Goal: Information Seeking & Learning: Learn about a topic

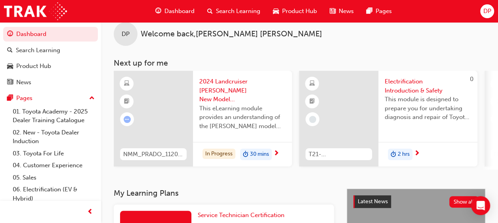
scroll to position [14, 0]
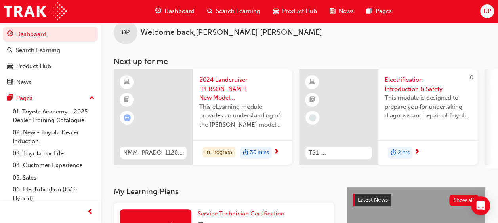
click at [192, 9] on span "Dashboard" at bounding box center [179, 11] width 30 height 9
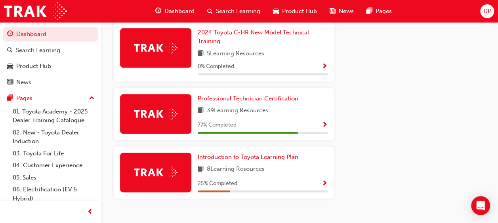
scroll to position [454, 0]
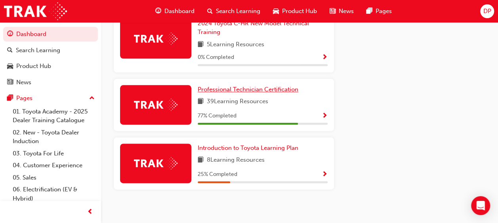
click at [269, 87] on span "Professional Technician Certification" at bounding box center [248, 89] width 101 height 7
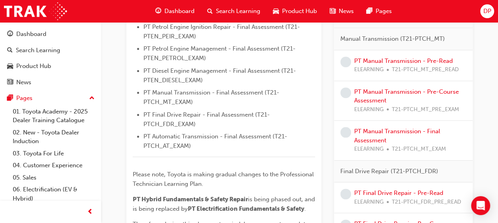
scroll to position [374, 0]
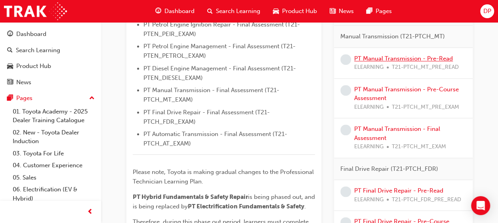
click at [419, 56] on link "PT Manual Transmission - Pre-Read" at bounding box center [403, 58] width 99 height 7
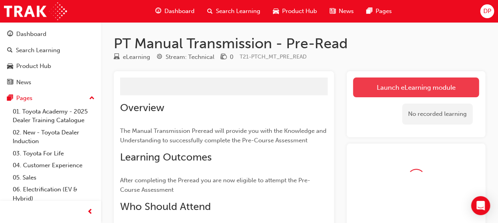
click at [417, 83] on link "Launch eLearning module" at bounding box center [416, 88] width 126 height 20
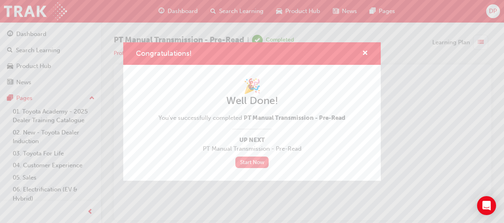
click at [256, 164] on link "Start Now" at bounding box center [251, 162] width 33 height 11
click at [364, 55] on span "cross-icon" at bounding box center [365, 53] width 6 height 7
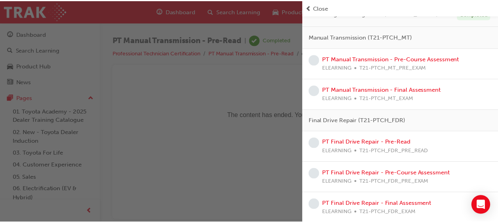
scroll to position [255, 0]
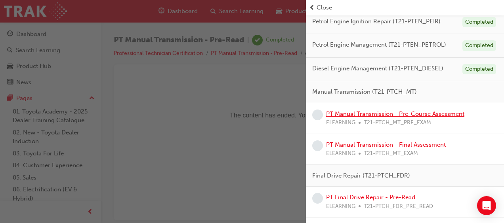
click at [431, 115] on link "PT Manual Transmission - Pre-Course Assessment" at bounding box center [395, 114] width 138 height 7
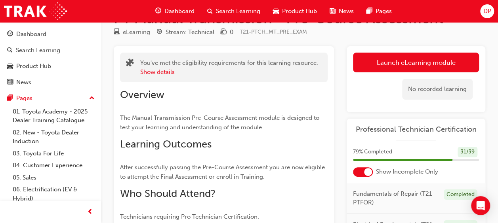
scroll to position [25, 0]
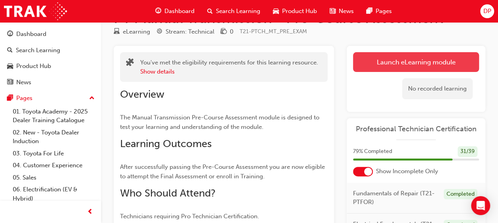
click at [417, 61] on link "Launch eLearning module" at bounding box center [416, 62] width 126 height 20
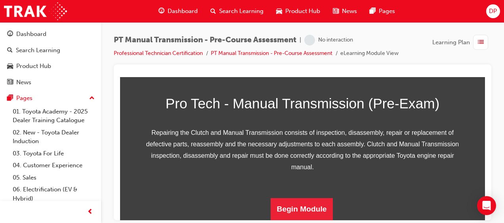
scroll to position [177, 0]
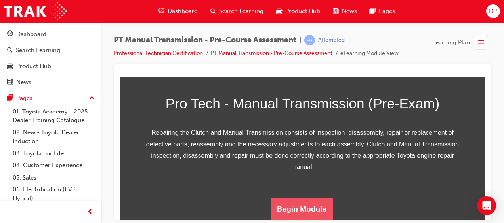
click at [292, 206] on button "Begin Module" at bounding box center [302, 209] width 63 height 22
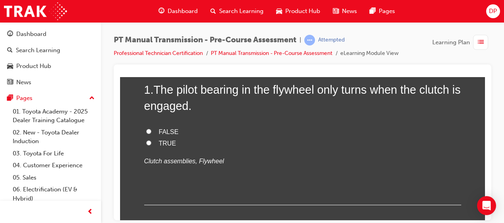
scroll to position [74, 0]
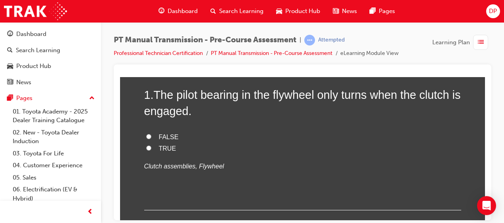
click at [161, 135] on span "FALSE" at bounding box center [169, 137] width 20 height 7
click at [151, 135] on input "FALSE" at bounding box center [148, 136] width 5 height 5
radio input "true"
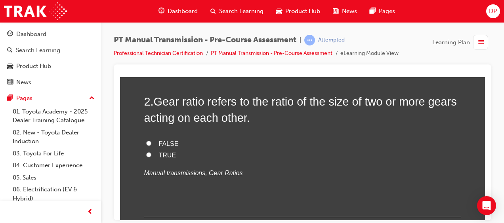
scroll to position [229, 0]
click at [152, 155] on label "TRUE" at bounding box center [302, 154] width 317 height 11
click at [151, 155] on input "TRUE" at bounding box center [148, 154] width 5 height 5
radio input "true"
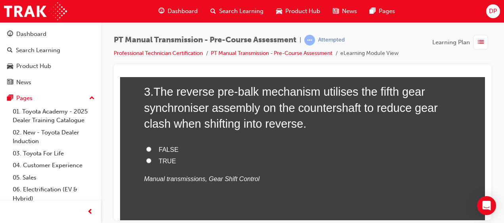
scroll to position [400, 0]
drag, startPoint x: 305, startPoint y: 189, endPoint x: 263, endPoint y: 179, distance: 43.2
click at [263, 179] on p "Manual transmissions, Gear Shift Control" at bounding box center [302, 179] width 317 height 11
click at [162, 165] on label "TRUE" at bounding box center [302, 161] width 317 height 11
click at [151, 164] on input "TRUE" at bounding box center [148, 160] width 5 height 5
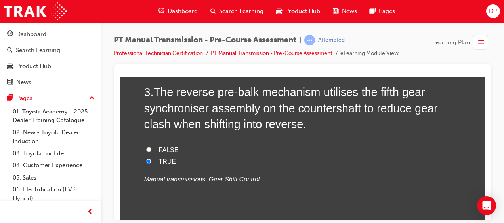
radio input "true"
click at [162, 165] on label "TRUE" at bounding box center [302, 161] width 317 height 11
click at [151, 164] on input "TRUE" at bounding box center [148, 160] width 5 height 5
drag, startPoint x: 162, startPoint y: 165, endPoint x: 271, endPoint y: 171, distance: 109.1
click at [271, 171] on div "FALSE TRUE Manual transmissions, Gear Shift Control" at bounding box center [302, 165] width 317 height 40
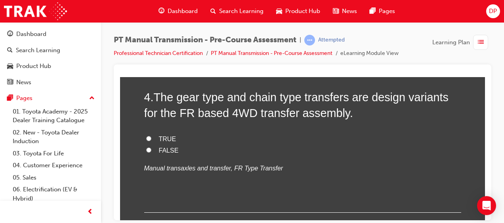
scroll to position [573, 0]
click at [167, 137] on span "TRUE" at bounding box center [167, 138] width 17 height 7
click at [151, 137] on input "TRUE" at bounding box center [148, 138] width 5 height 5
radio input "true"
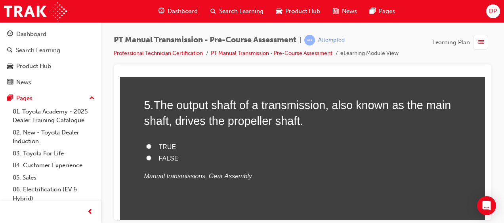
scroll to position [727, 0]
click at [162, 146] on span "TRUE" at bounding box center [167, 146] width 17 height 7
click at [151, 146] on input "TRUE" at bounding box center [148, 145] width 5 height 5
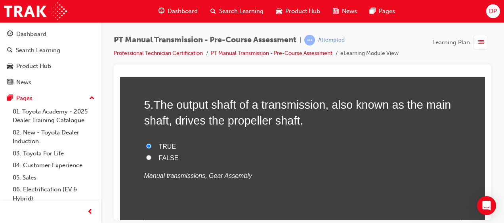
radio input "true"
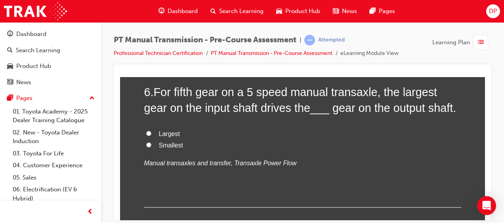
scroll to position [903, 0]
